Goal: Book appointment/travel/reservation

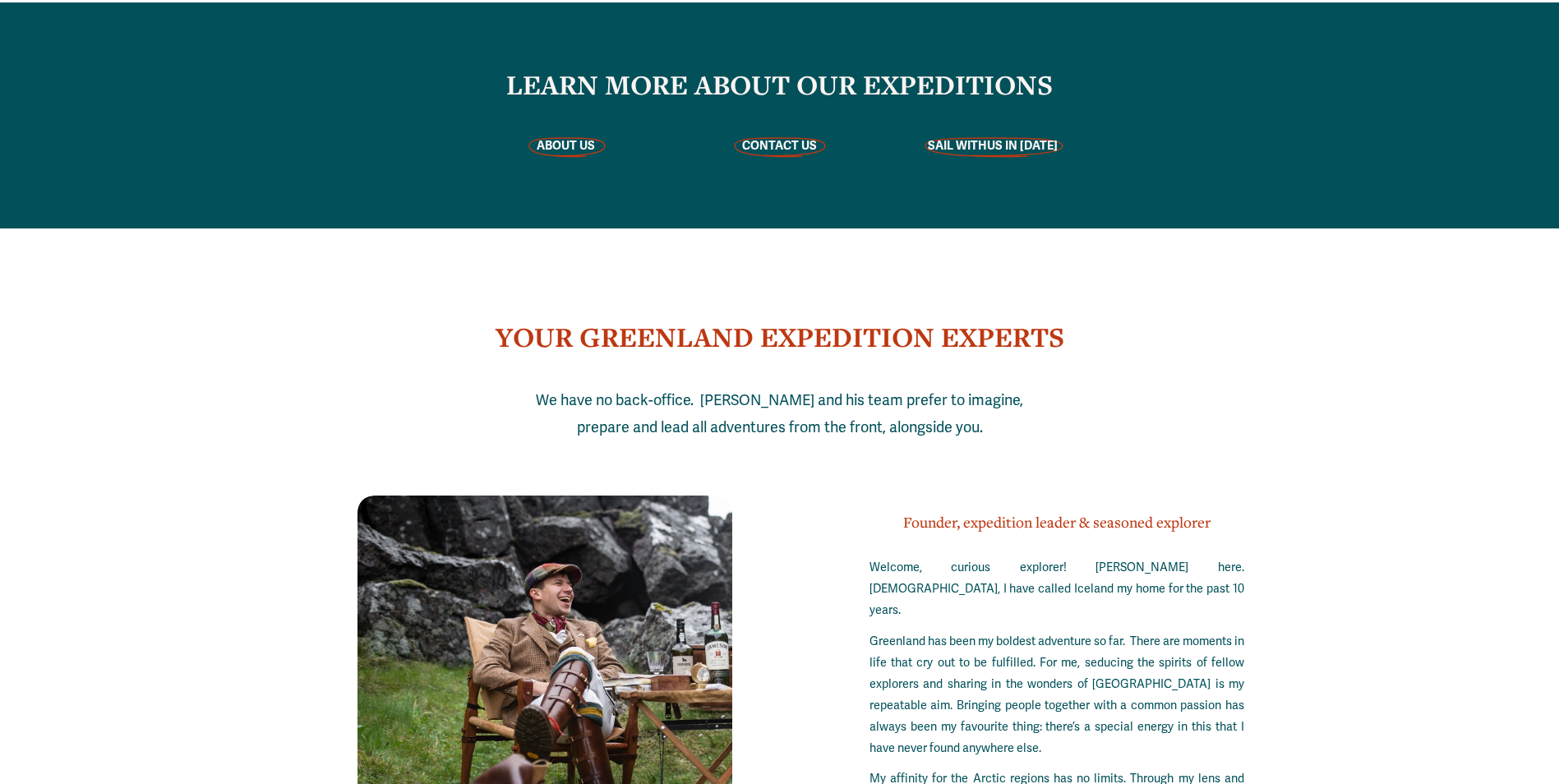
scroll to position [4521, 0]
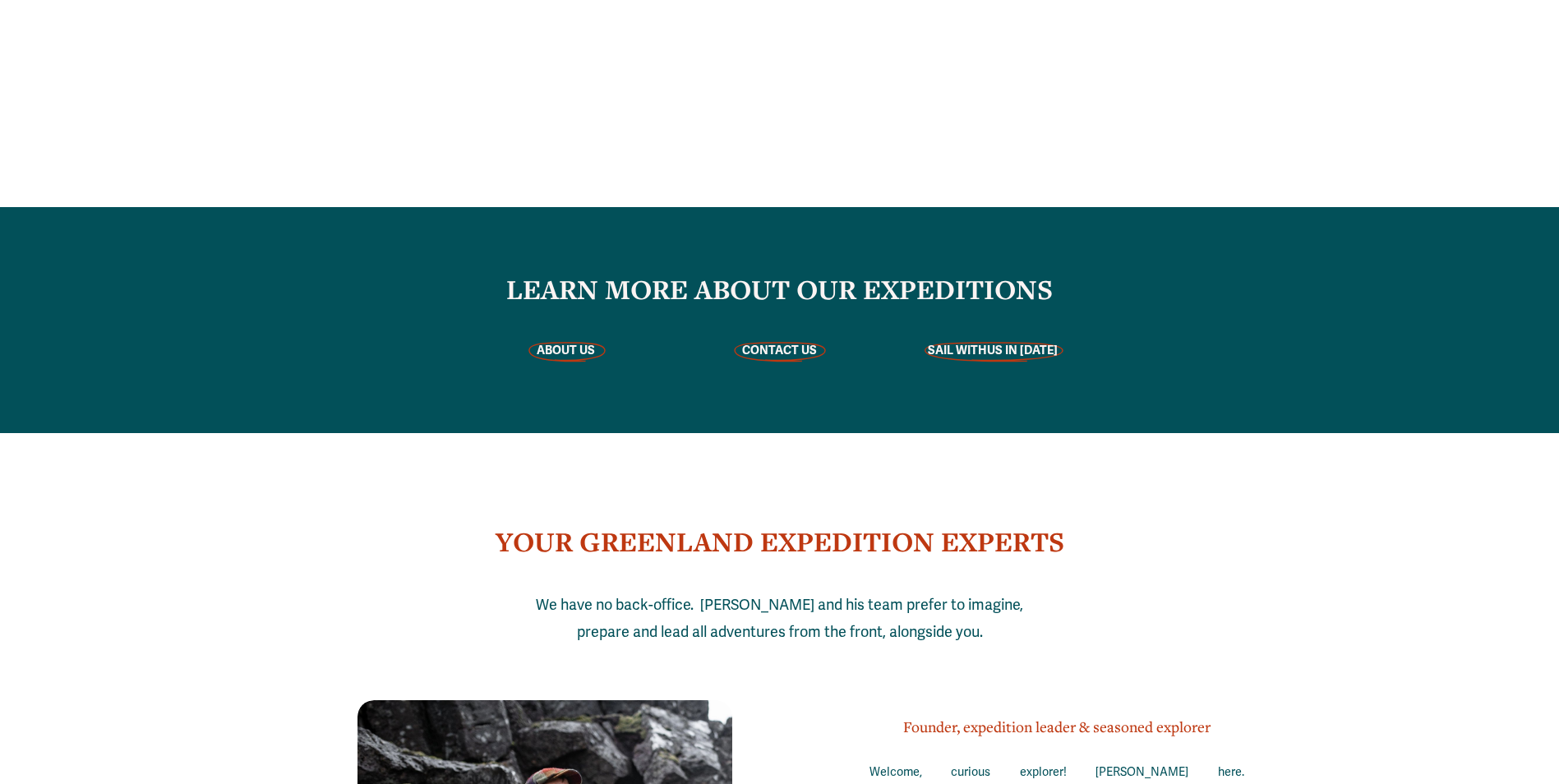
drag, startPoint x: 950, startPoint y: 250, endPoint x: 798, endPoint y: 255, distance: 152.1
click at [950, 342] on strong "SAIL WITH" at bounding box center [956, 349] width 59 height 15
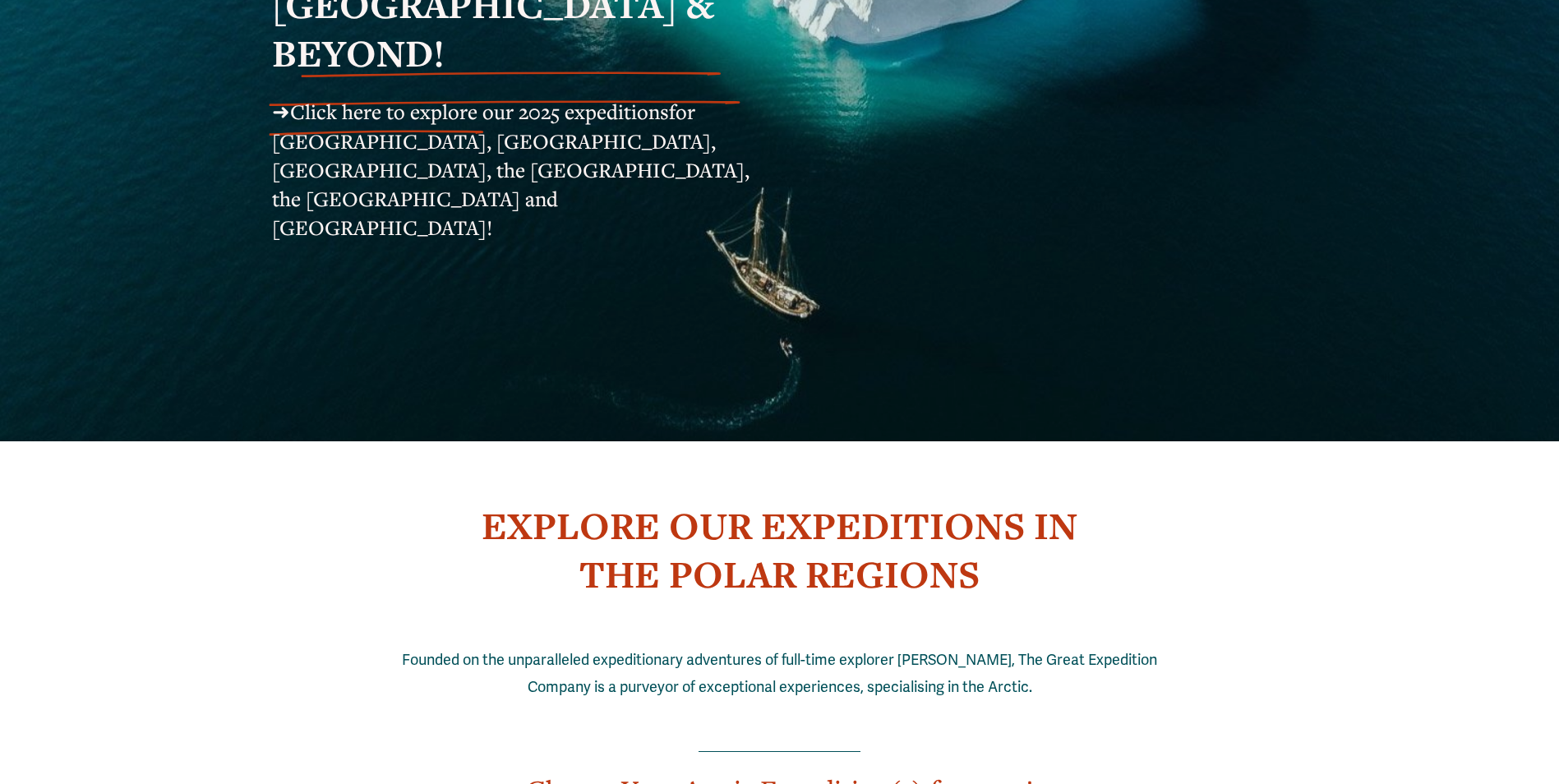
scroll to position [247, 0]
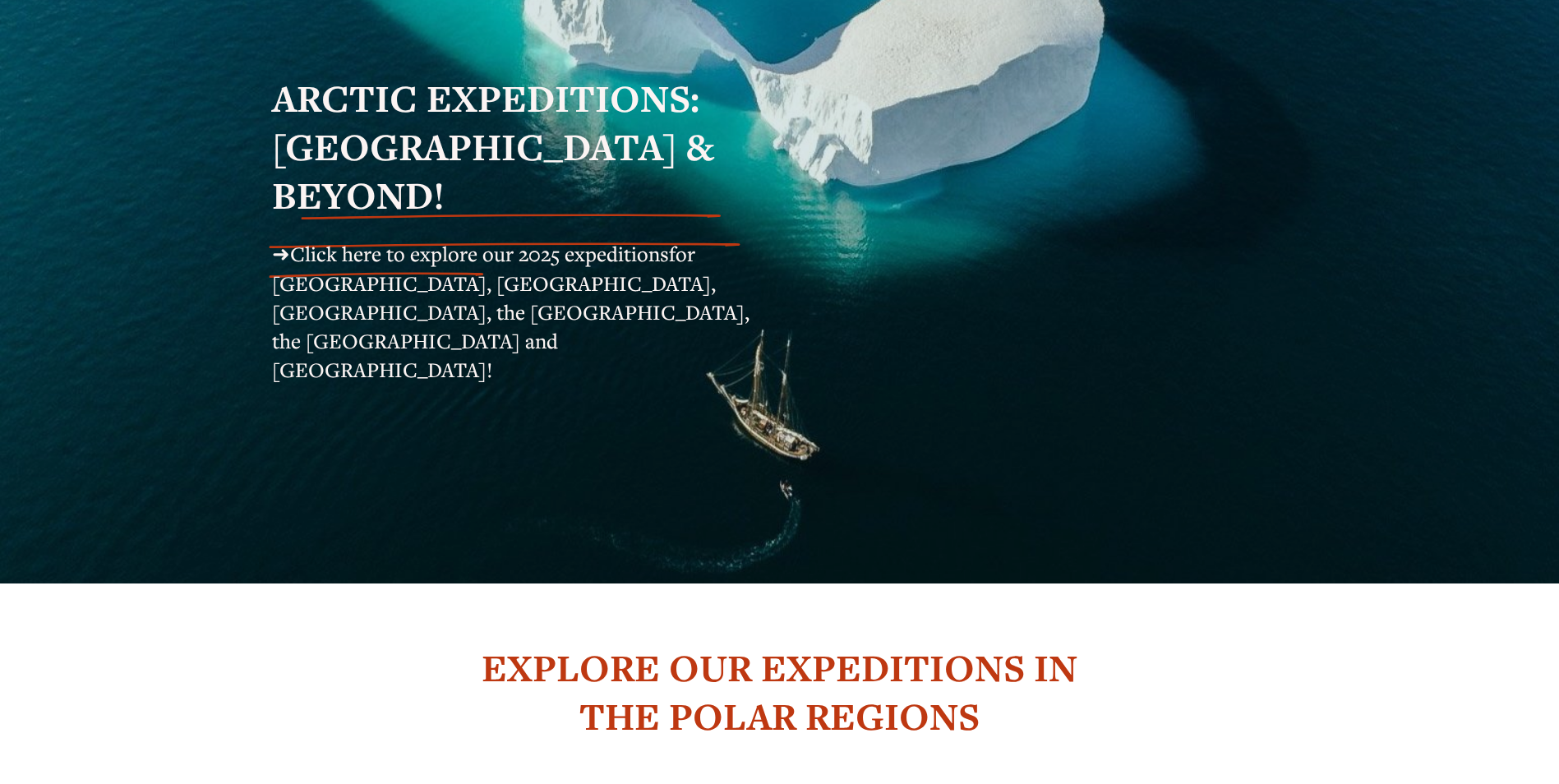
click at [335, 262] on span "for [GEOGRAPHIC_DATA], [GEOGRAPHIC_DATA], [GEOGRAPHIC_DATA], the [GEOGRAPHIC_DA…" at bounding box center [513, 311] width 482 height 143
click at [343, 240] on span "Click here to explore our 2025 expeditions" at bounding box center [479, 253] width 379 height 27
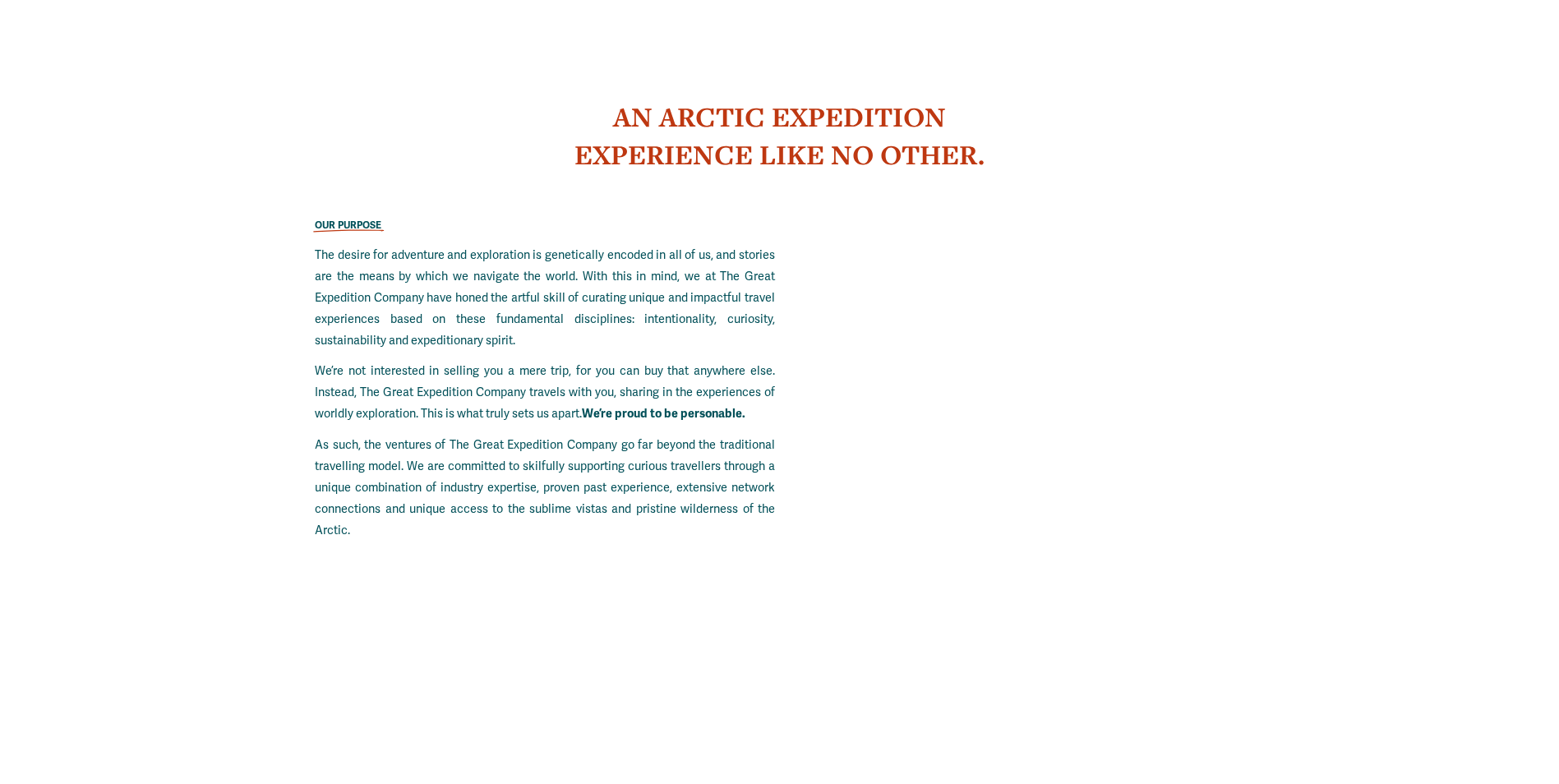
scroll to position [1889, 0]
